Goal: Navigation & Orientation: Find specific page/section

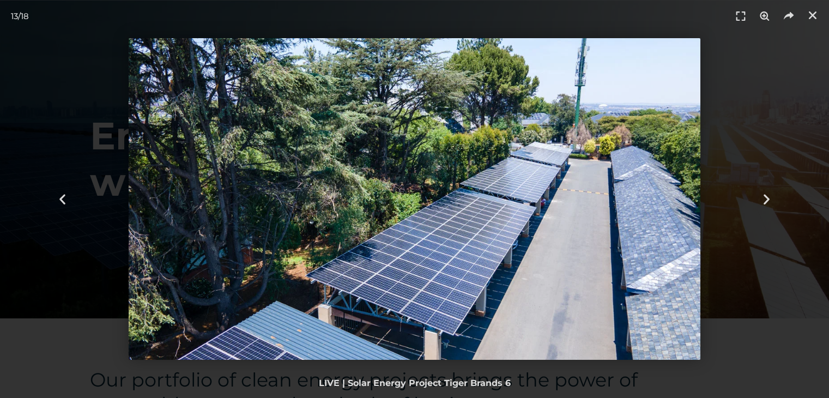
select select "44"
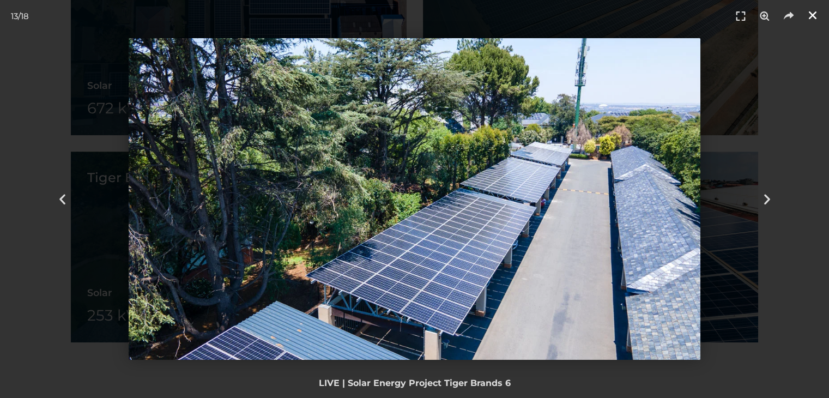
scroll to position [893, 0]
click at [811, 15] on icon "Close (Esc)" at bounding box center [813, 15] width 11 height 11
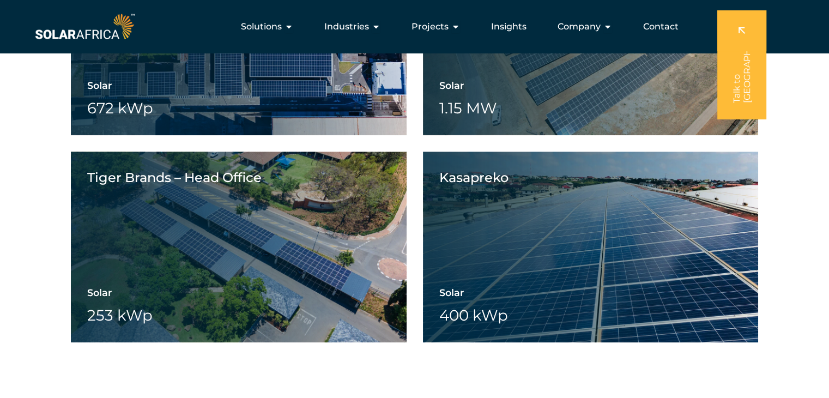
scroll to position [843, 0]
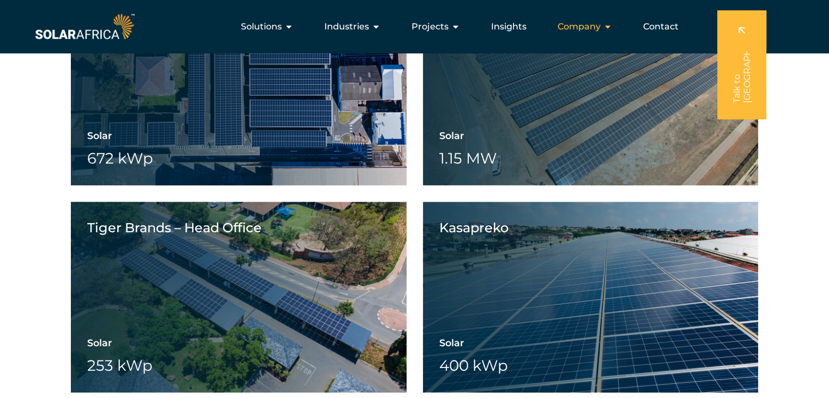
click at [595, 25] on span "Company" at bounding box center [579, 26] width 43 height 13
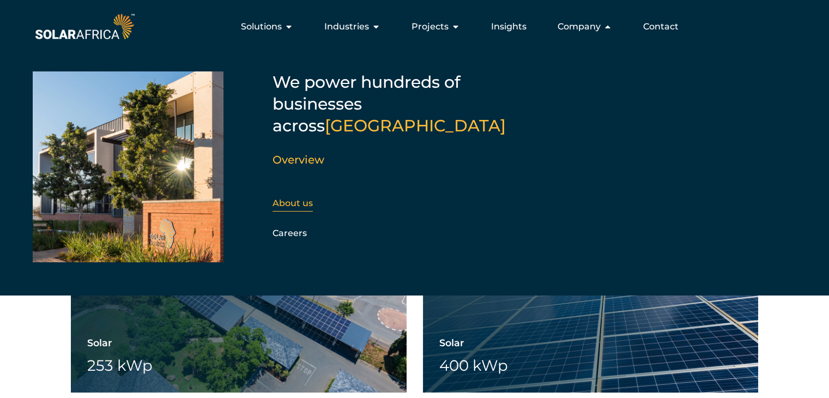
click at [297, 198] on link "About us" at bounding box center [293, 203] width 40 height 10
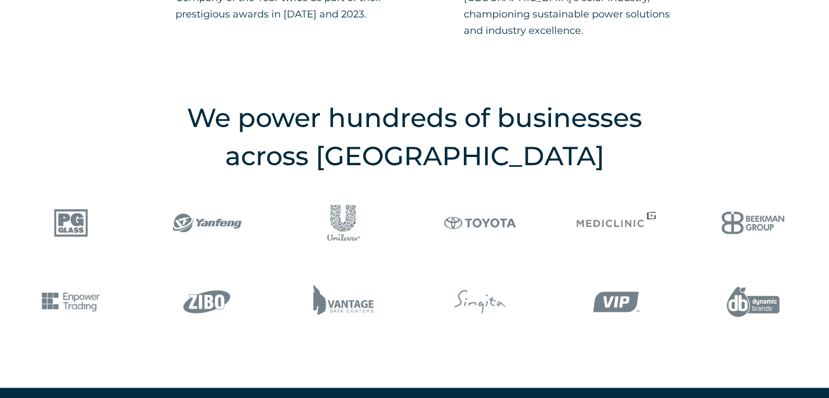
scroll to position [1290, 0]
